Goal: Browse casually: Explore the website without a specific task or goal

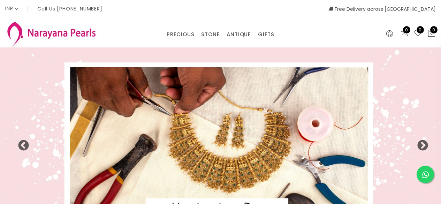
select select "INR"
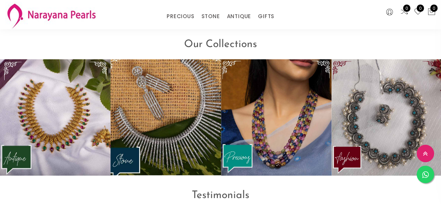
scroll to position [802, 0]
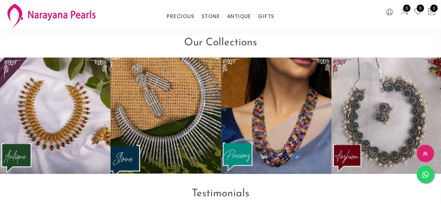
click at [149, 118] on img at bounding box center [166, 116] width 122 height 128
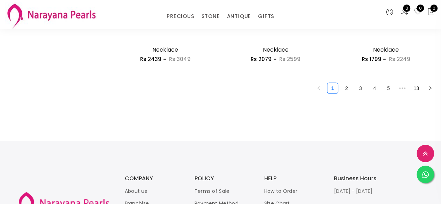
scroll to position [1064, 0]
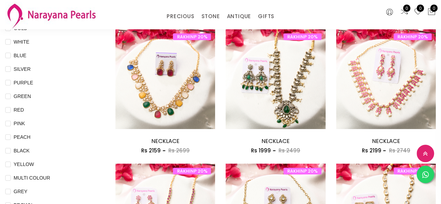
scroll to position [140, 0]
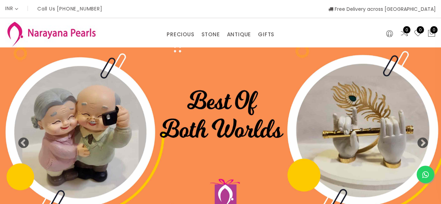
click at [260, 146] on img at bounding box center [220, 139] width 441 height 184
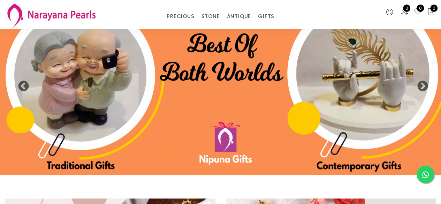
click at [106, 152] on img at bounding box center [220, 83] width 441 height 184
click at [61, 148] on img at bounding box center [220, 83] width 441 height 184
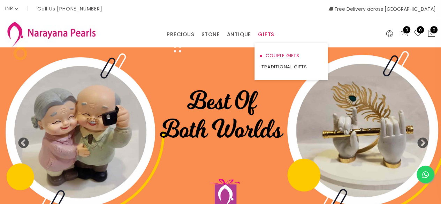
click at [270, 55] on link "COUPLE GIFTS" at bounding box center [291, 55] width 59 height 11
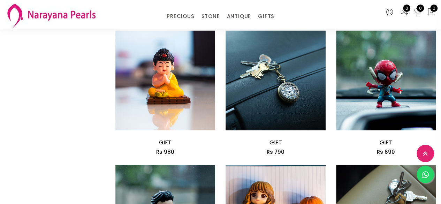
scroll to position [698, 0]
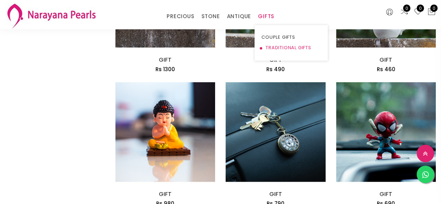
click at [271, 45] on link "TRADITIONAL GIFTS" at bounding box center [291, 48] width 59 height 10
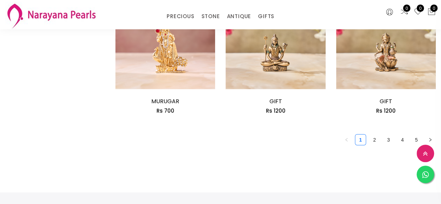
scroll to position [820, 0]
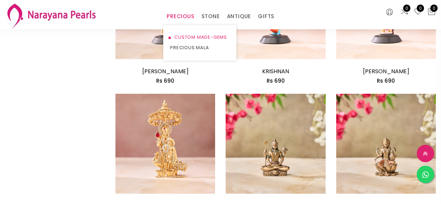
click at [187, 36] on link "CUSTOM MADE-GEMS" at bounding box center [199, 37] width 59 height 10
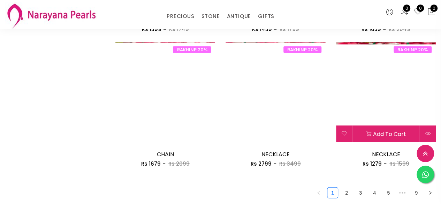
scroll to position [872, 0]
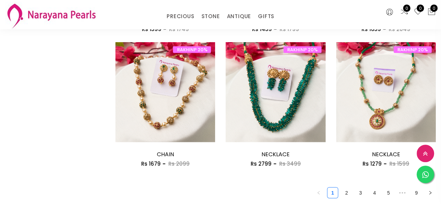
click at [349, 194] on link "2" at bounding box center [346, 193] width 10 height 10
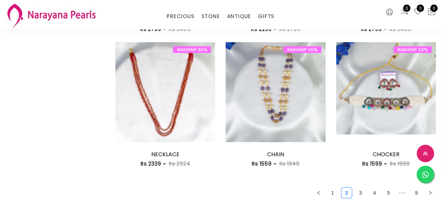
scroll to position [942, 0]
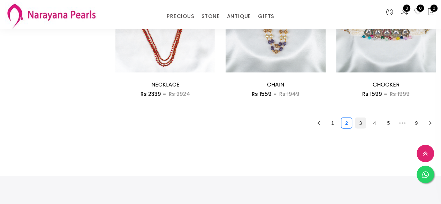
click at [357, 122] on link "3" at bounding box center [360, 123] width 10 height 10
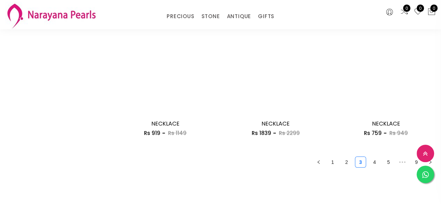
scroll to position [977, 0]
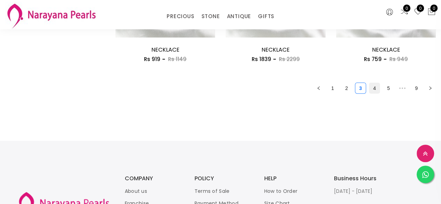
click at [375, 89] on link "4" at bounding box center [374, 88] width 10 height 10
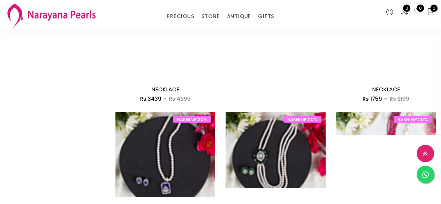
scroll to position [872, 0]
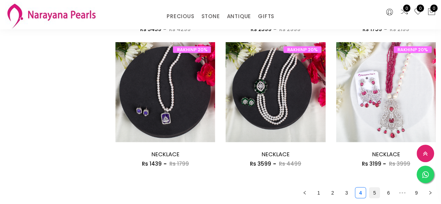
click at [373, 193] on link "5" at bounding box center [374, 193] width 10 height 10
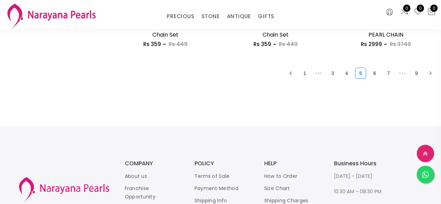
scroll to position [942, 0]
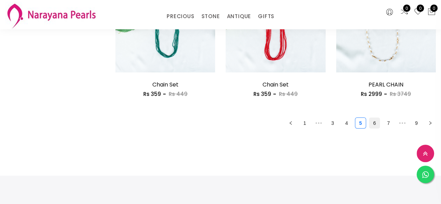
click at [372, 125] on link "6" at bounding box center [374, 123] width 10 height 10
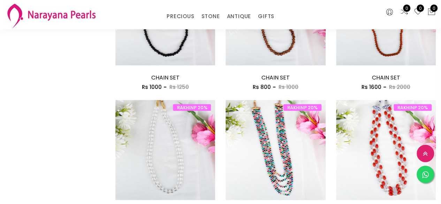
scroll to position [872, 0]
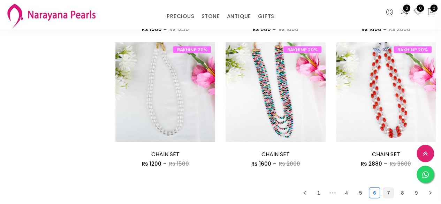
click at [391, 194] on link "7" at bounding box center [388, 193] width 10 height 10
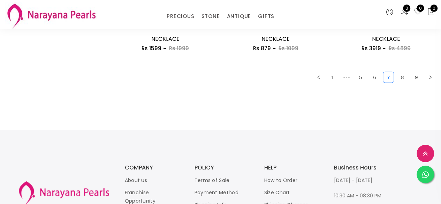
scroll to position [977, 0]
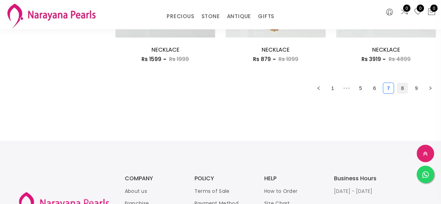
click at [401, 87] on link "8" at bounding box center [402, 88] width 10 height 10
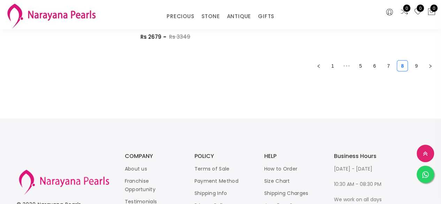
scroll to position [872, 0]
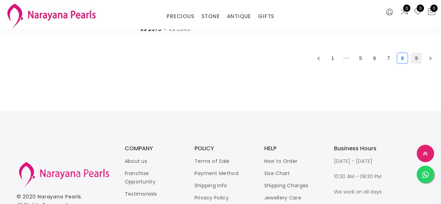
click at [414, 60] on link "9" at bounding box center [416, 58] width 10 height 10
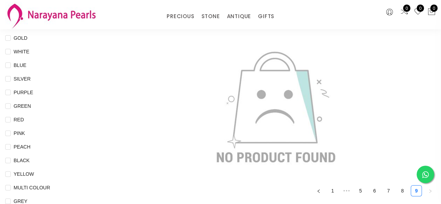
scroll to position [174, 0]
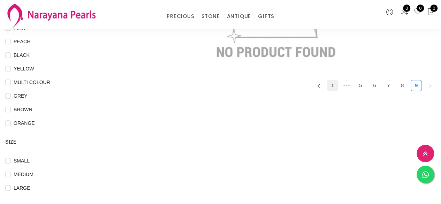
click at [329, 86] on link "1" at bounding box center [332, 85] width 10 height 10
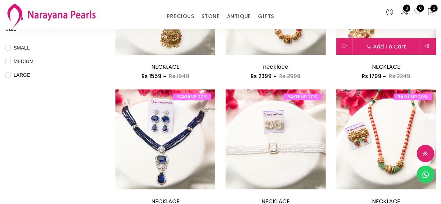
scroll to position [349, 0]
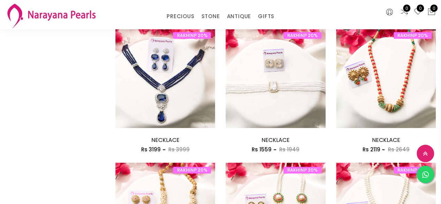
drag, startPoint x: 441, startPoint y: 81, endPoint x: 444, endPoint y: 103, distance: 21.4
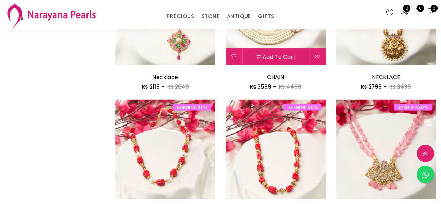
scroll to position [605, 0]
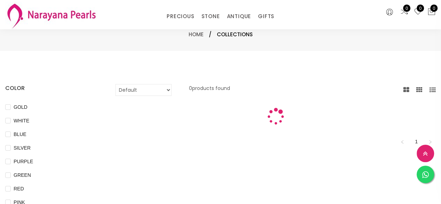
scroll to position [370, 0]
